Goal: Information Seeking & Learning: Learn about a topic

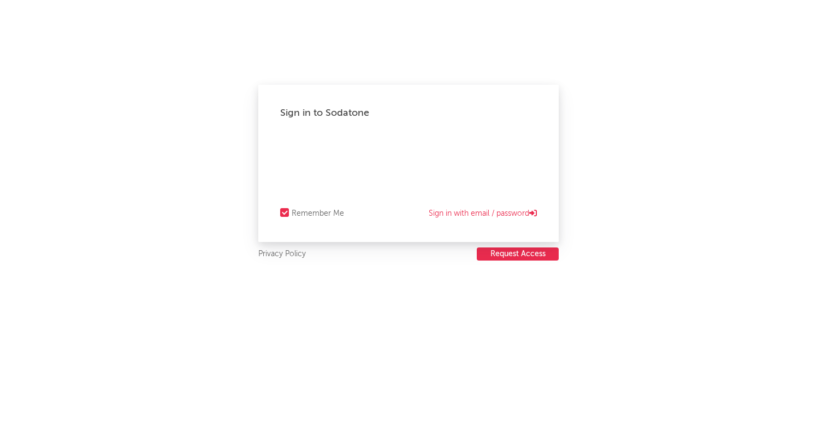
select select "recorded_music"
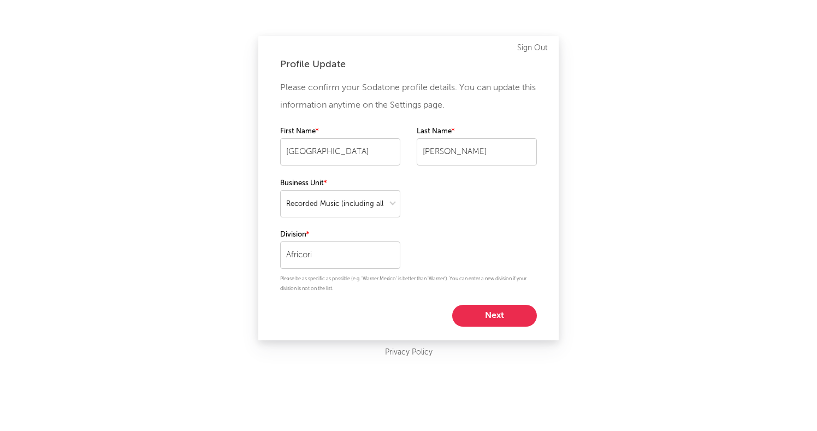
click at [491, 308] on button "Next" at bounding box center [494, 316] width 85 height 22
select select "other"
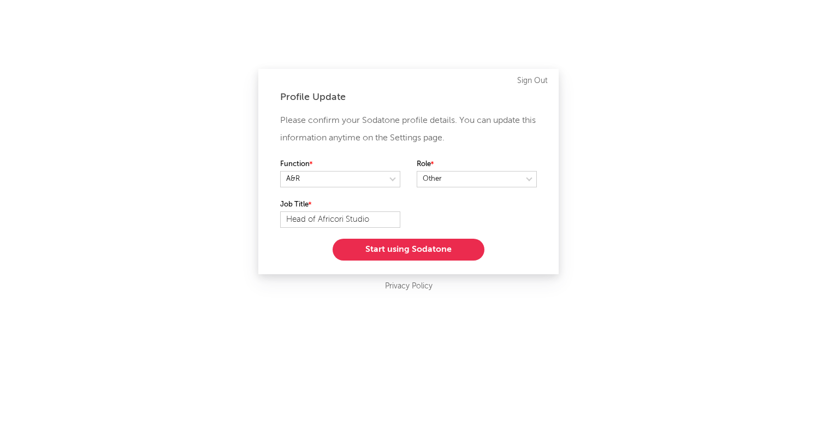
click at [430, 251] on button "Start using Sodatone" at bounding box center [408, 250] width 152 height 22
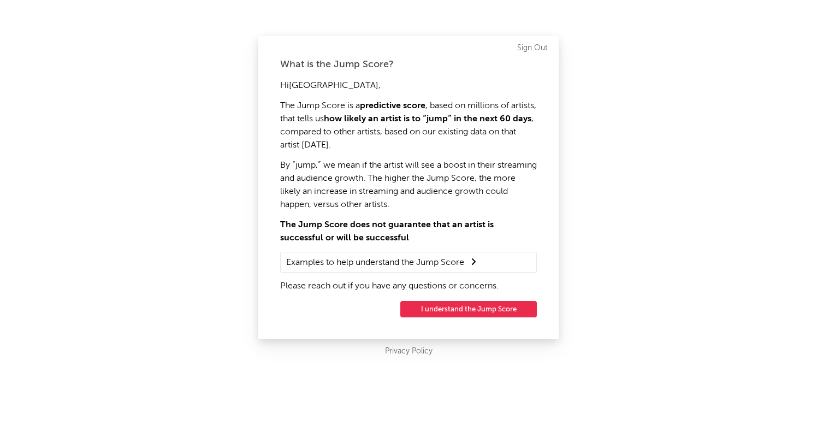
click at [444, 310] on button "I understand the Jump Score" at bounding box center [468, 309] width 136 height 16
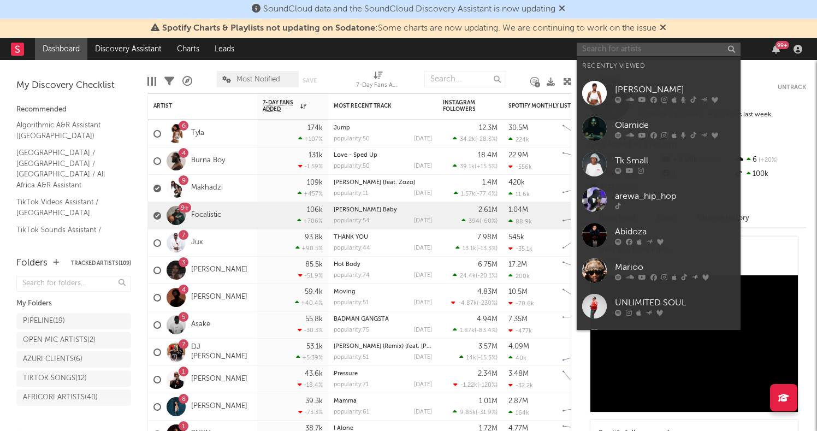
click at [607, 44] on input "text" at bounding box center [658, 50] width 164 height 14
paste input "Goon - Ngishutheni"
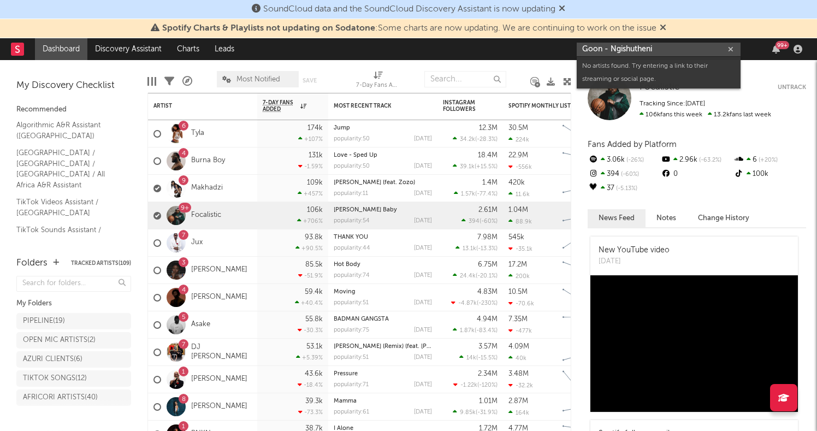
drag, startPoint x: 604, startPoint y: 52, endPoint x: 675, endPoint y: 45, distance: 71.9
click at [675, 45] on input "Goon - Ngishutheni" at bounding box center [658, 50] width 164 height 14
type input "Goon Flavour"
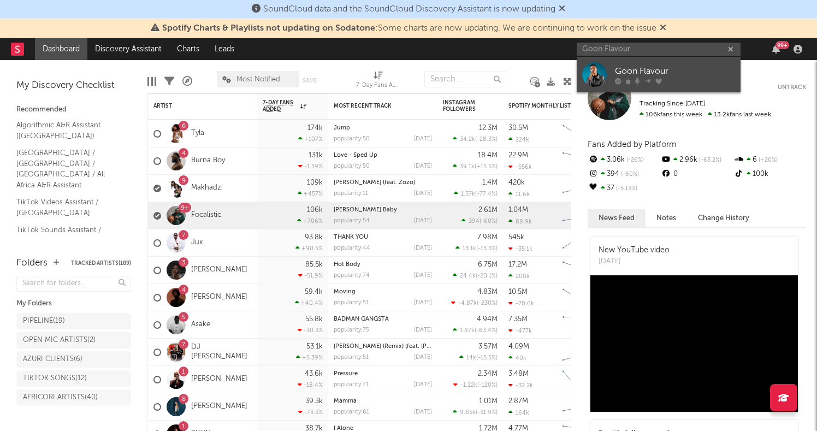
click at [646, 70] on div "Goon Flavour" at bounding box center [675, 70] width 120 height 13
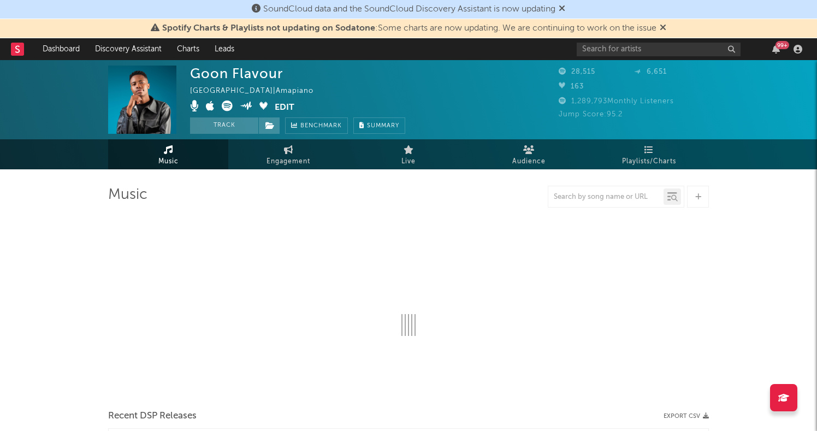
click at [666, 29] on icon at bounding box center [662, 27] width 7 height 9
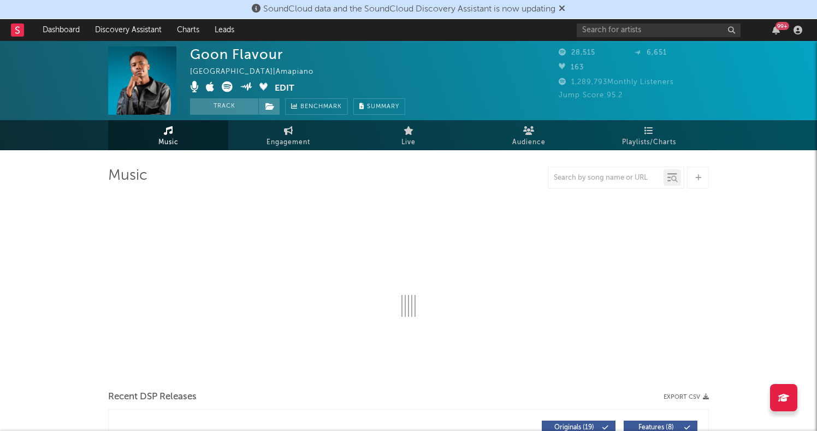
click at [565, 9] on icon at bounding box center [561, 8] width 7 height 9
select select "6m"
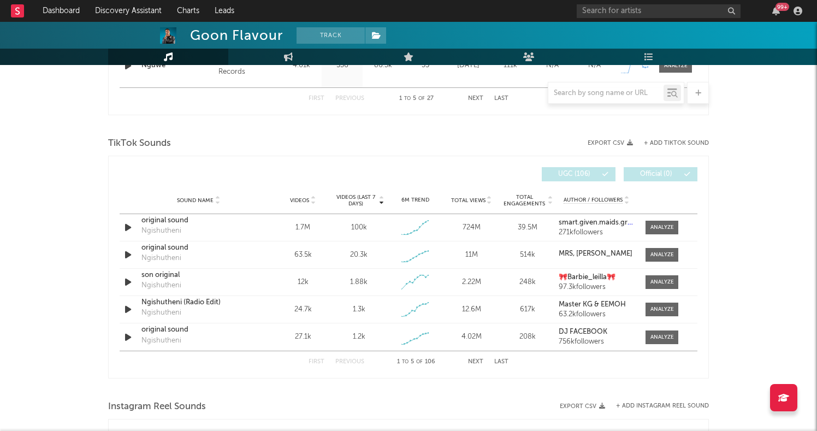
scroll to position [684, 0]
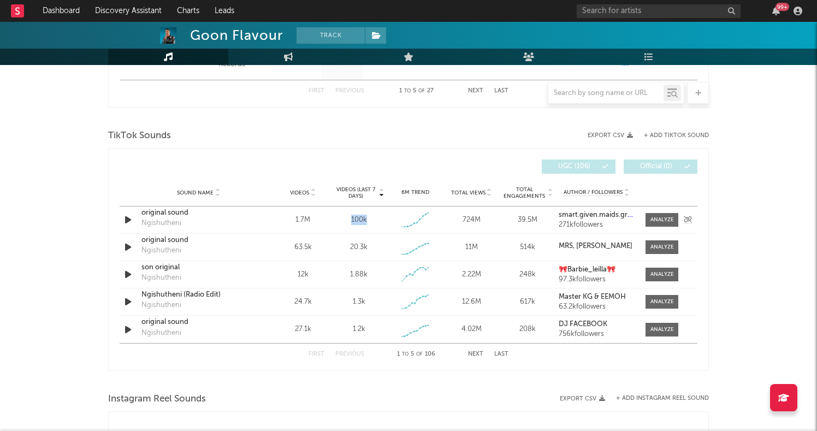
drag, startPoint x: 349, startPoint y: 221, endPoint x: 368, endPoint y: 219, distance: 19.2
click at [368, 219] on div "100k" at bounding box center [359, 220] width 51 height 11
click at [380, 141] on div "TikTok Sounds" at bounding box center [408, 136] width 601 height 19
